Goal: Transaction & Acquisition: Book appointment/travel/reservation

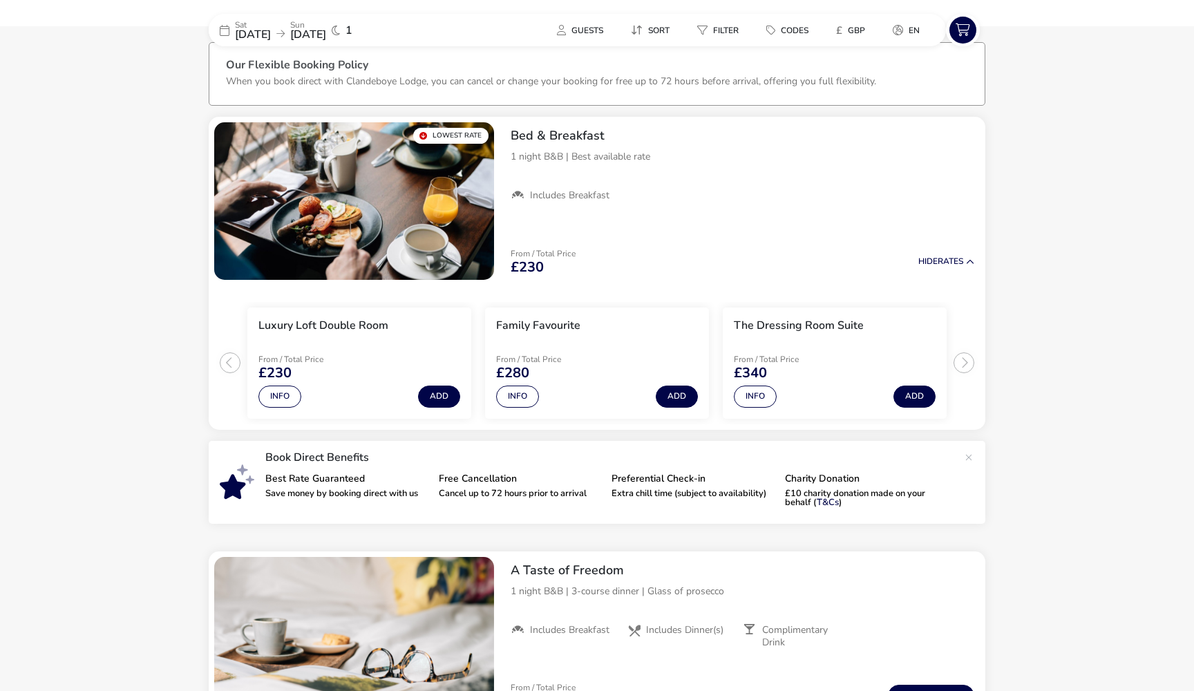
scroll to position [68, 0]
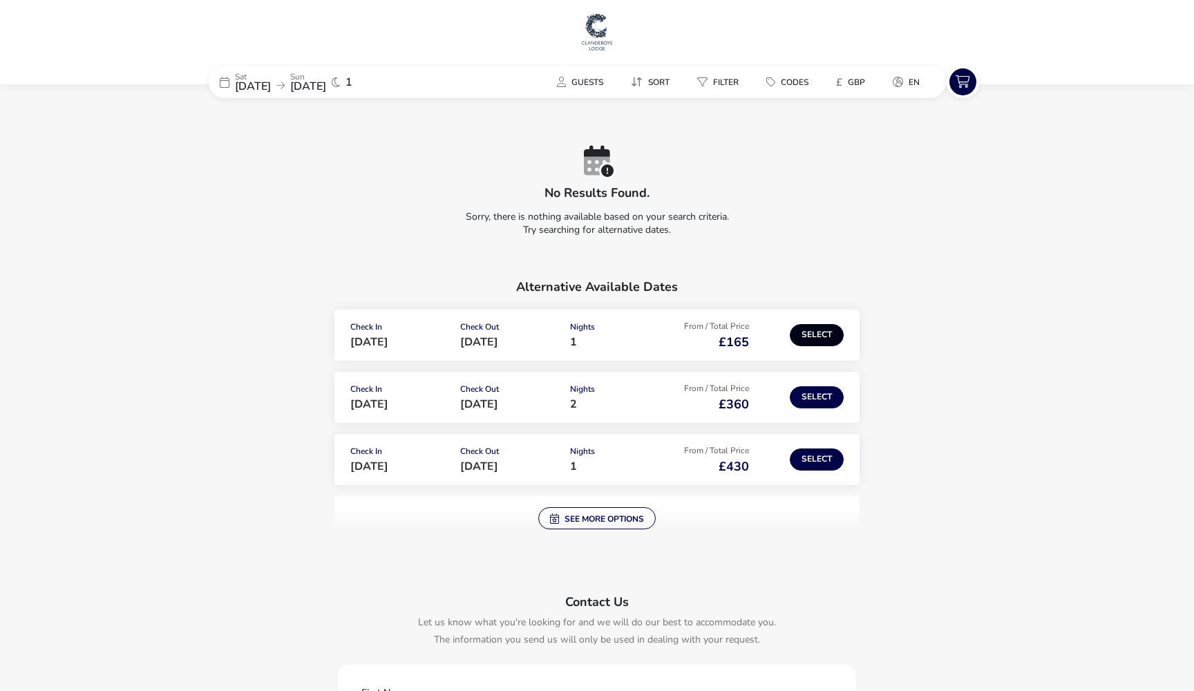
click at [818, 326] on button "Select" at bounding box center [816, 335] width 54 height 22
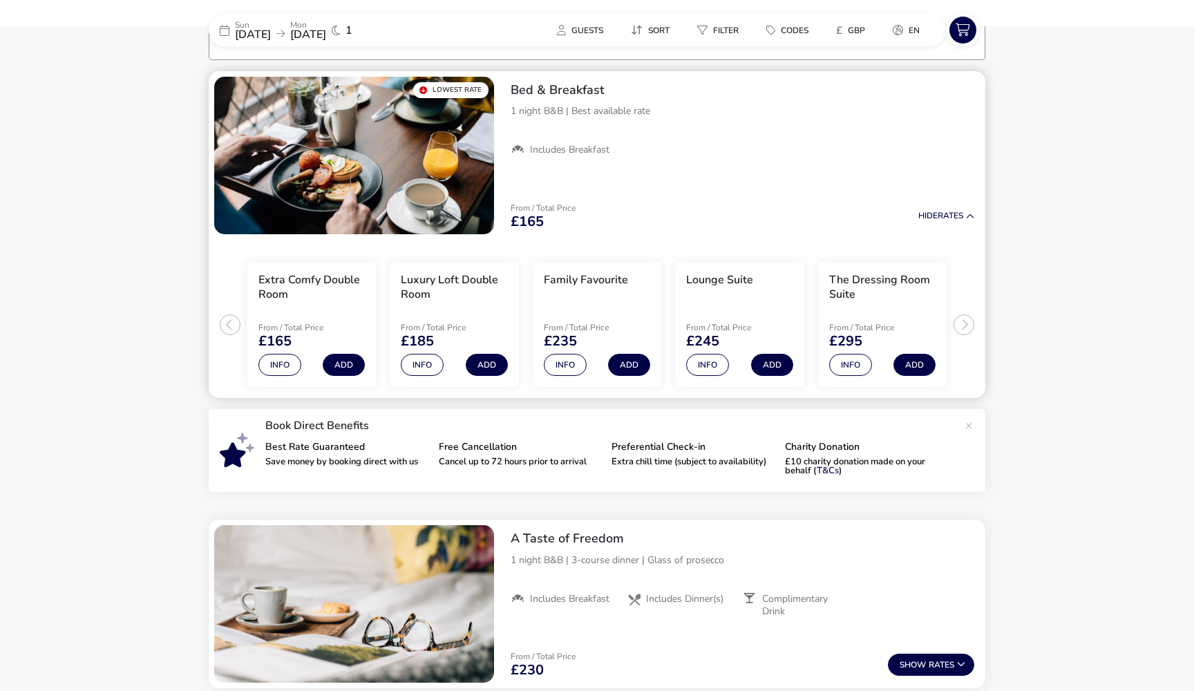
scroll to position [113, 0]
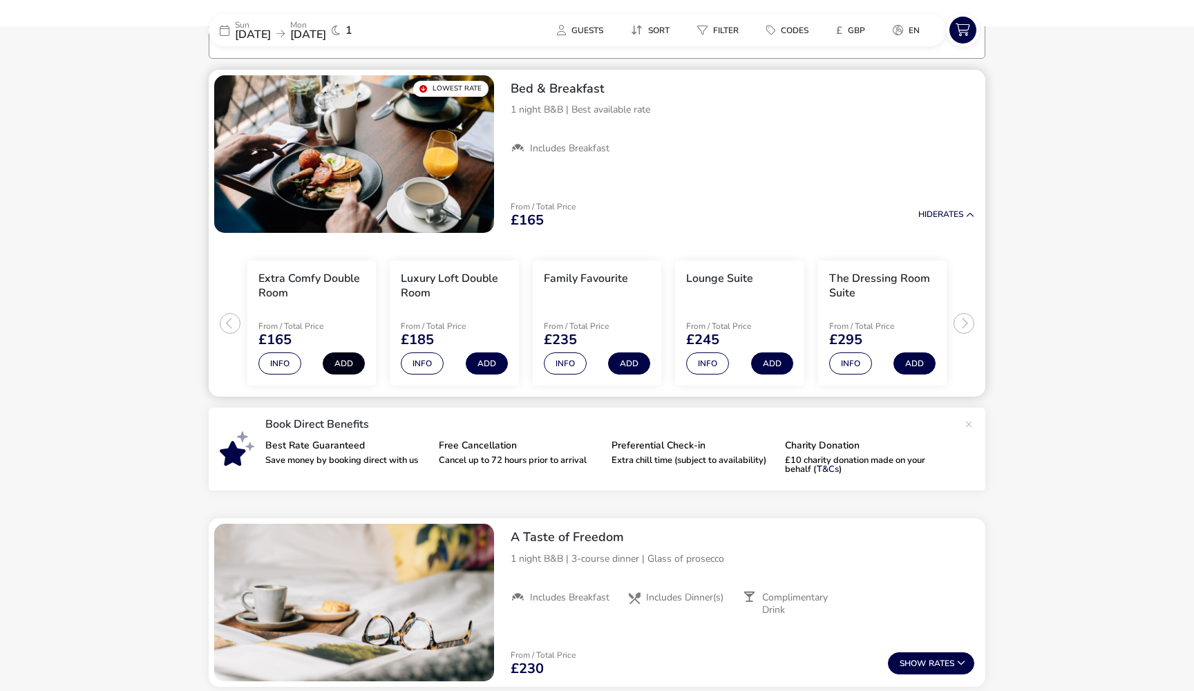
click at [351, 359] on button "Add" at bounding box center [344, 363] width 42 height 22
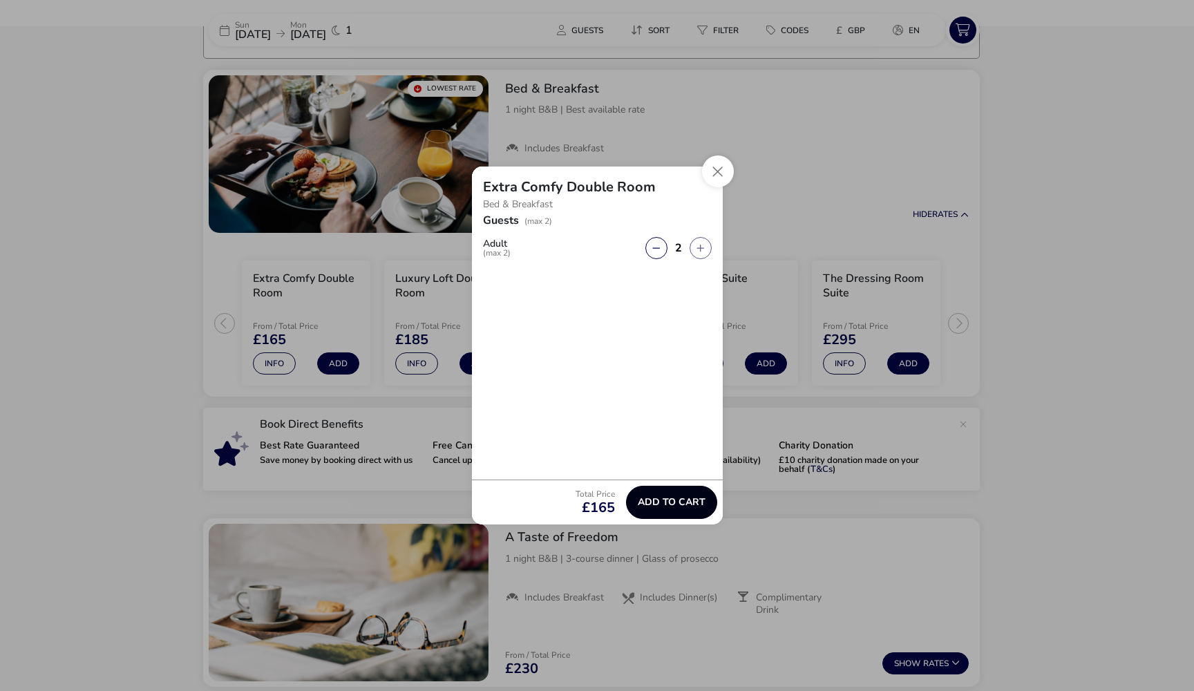
click at [661, 500] on span "Add to cart" at bounding box center [672, 502] width 68 height 10
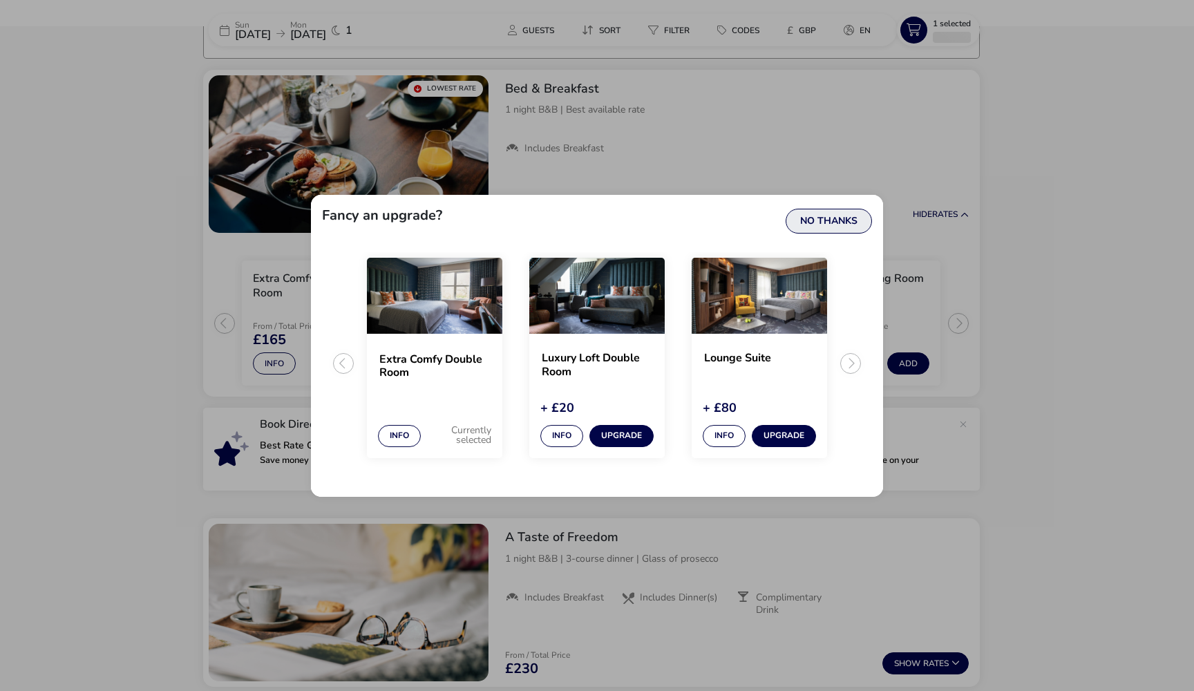
click at [841, 224] on button "No Thanks" at bounding box center [828, 221] width 86 height 25
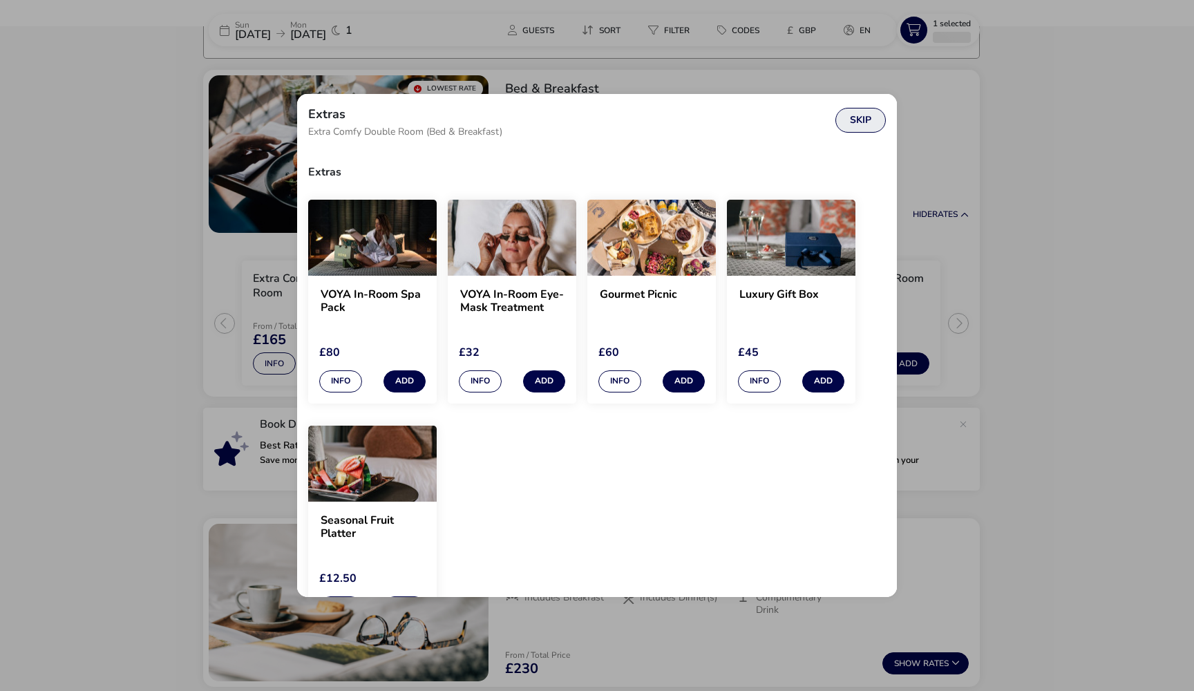
click at [863, 120] on button "Skip" at bounding box center [860, 120] width 50 height 25
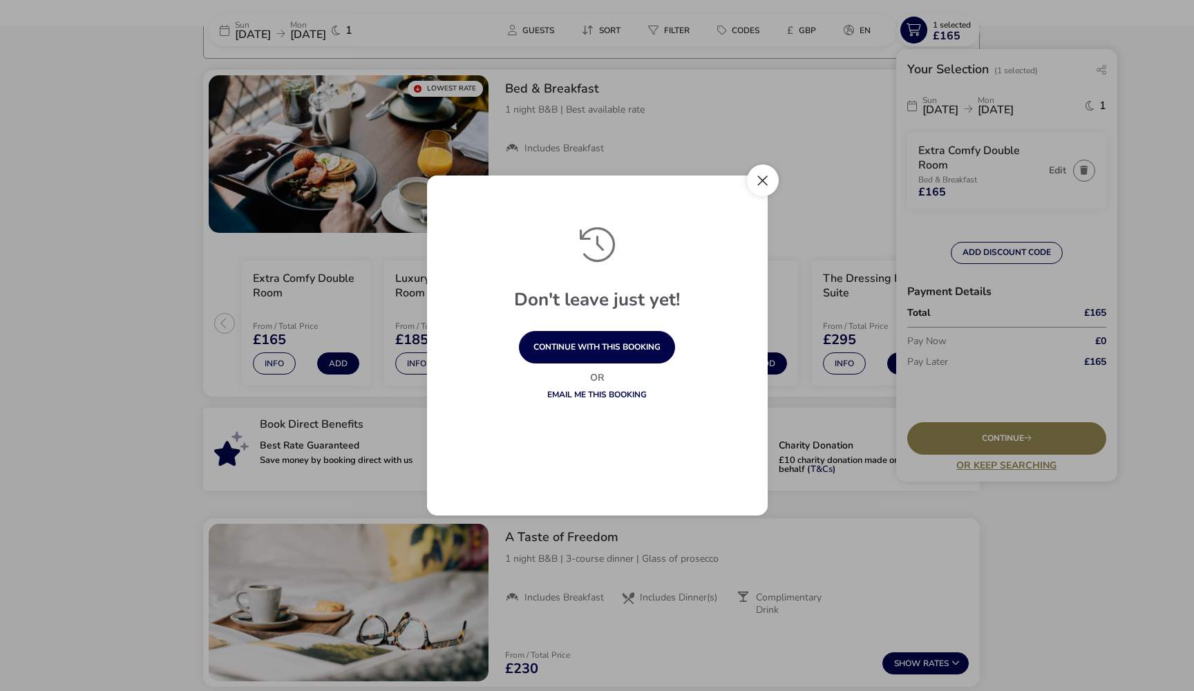
click at [767, 173] on button "Close" at bounding box center [763, 180] width 32 height 32
